Goal: Find specific page/section: Find specific page/section

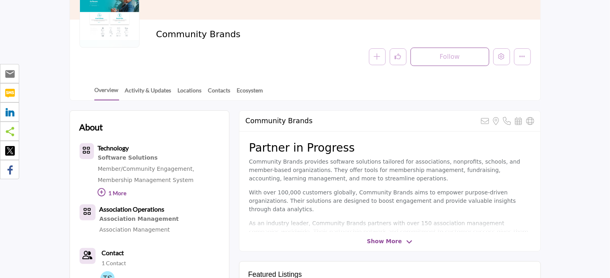
scroll to position [40, 0]
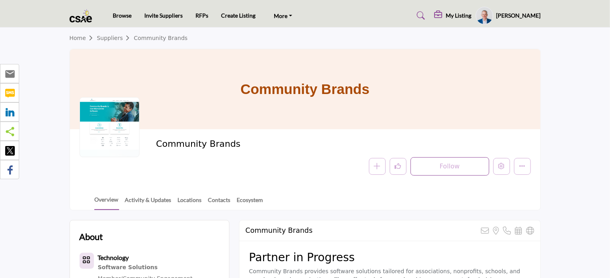
scroll to position [160, 0]
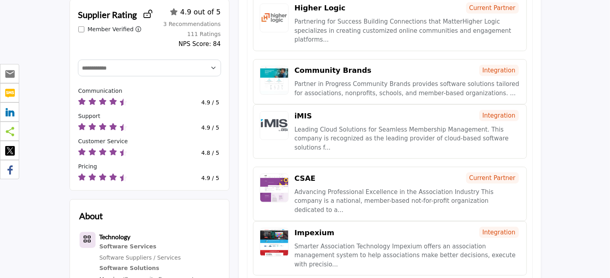
scroll to position [160, 0]
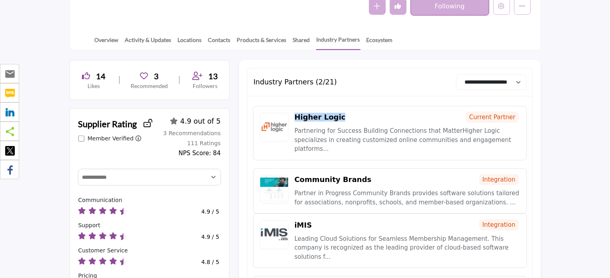
drag, startPoint x: 294, startPoint y: 115, endPoint x: 348, endPoint y: 116, distance: 53.6
click at [348, 116] on div "Higher Logic Current Partner" at bounding box center [407, 117] width 225 height 9
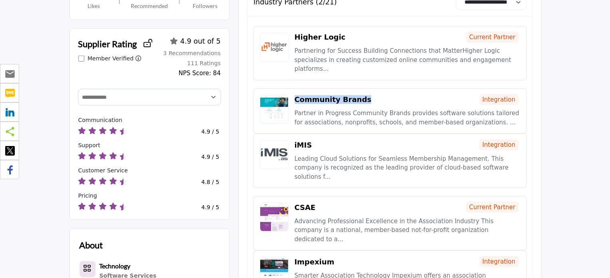
drag, startPoint x: 296, startPoint y: 89, endPoint x: 364, endPoint y: 86, distance: 68.0
click at [364, 95] on div "Community Brands Integration" at bounding box center [407, 99] width 225 height 9
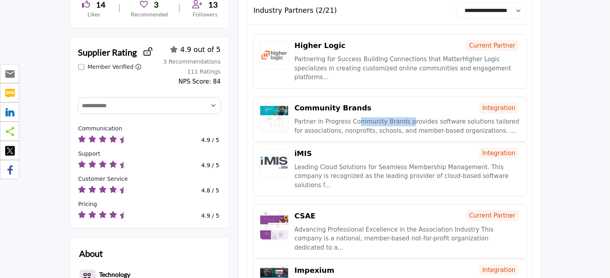
scroll to position [284, 0]
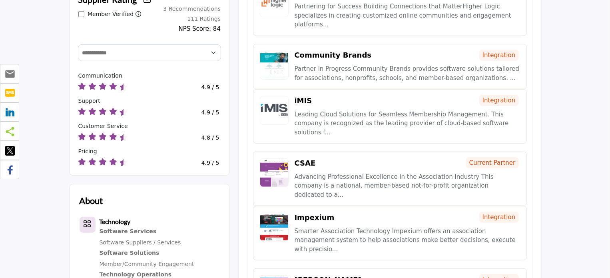
click at [355, 151] on div "CSAE Current Partner Advancing Professional Excellence in the Association Indus…" at bounding box center [390, 178] width 274 height 54
drag, startPoint x: 293, startPoint y: 140, endPoint x: 325, endPoint y: 138, distance: 32.4
click at [325, 151] on div "CSAE Current Partner Advancing Professional Excellence in the Association Indus…" at bounding box center [390, 178] width 274 height 54
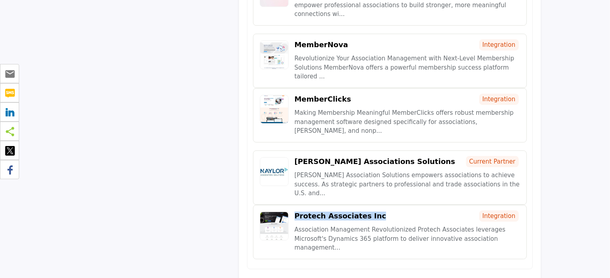
drag, startPoint x: 307, startPoint y: 45, endPoint x: 371, endPoint y: 47, distance: 64.0
click at [371, 211] on div "Protech Associates Inc Integration" at bounding box center [407, 215] width 225 height 9
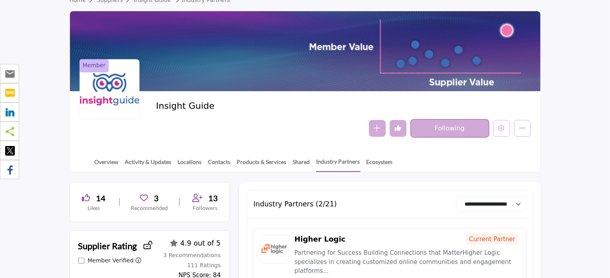
scroll to position [0, 0]
